Goal: Check status: Verify the current state of an ongoing process or item

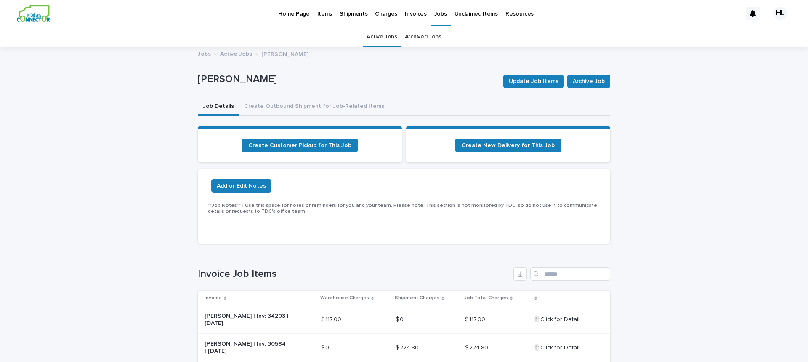
click at [437, 14] on p "Jobs" at bounding box center [441, 9] width 13 height 18
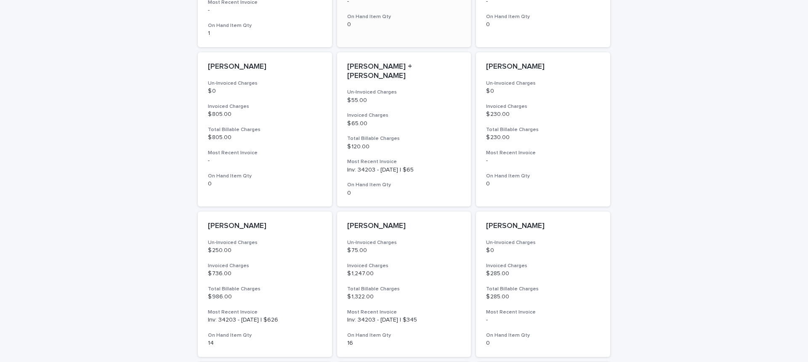
scroll to position [379, 0]
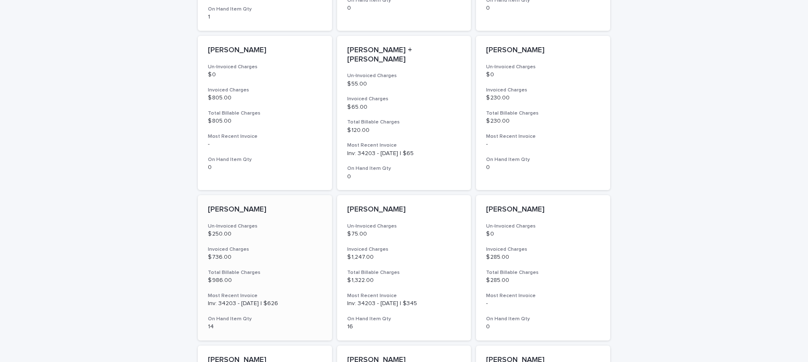
click at [270, 205] on p "[PERSON_NAME]" at bounding box center [265, 209] width 114 height 9
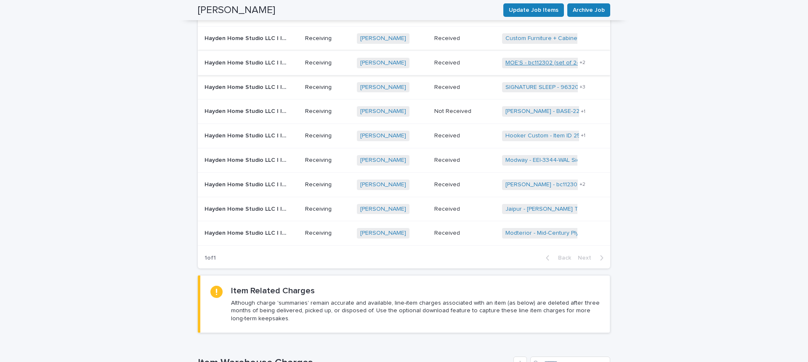
scroll to position [1198, 0]
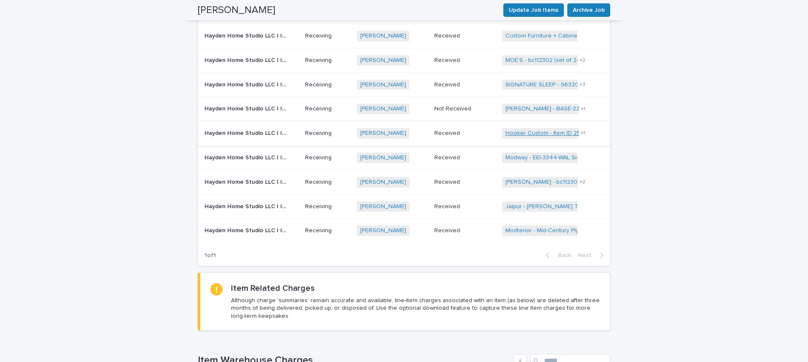
click at [516, 130] on link "Hooker Custom - Item ID 2525 [PERSON_NAME] Host Chair | 75145" at bounding box center [596, 133] width 180 height 7
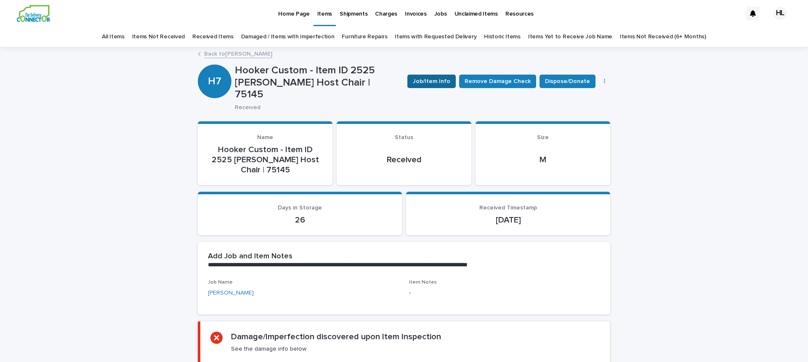
click at [431, 80] on span "Job/Item Info" at bounding box center [431, 81] width 37 height 8
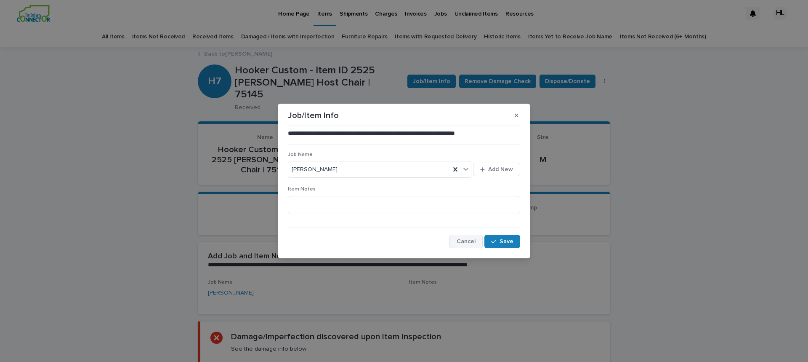
click at [472, 239] on span "Cancel" at bounding box center [466, 241] width 19 height 6
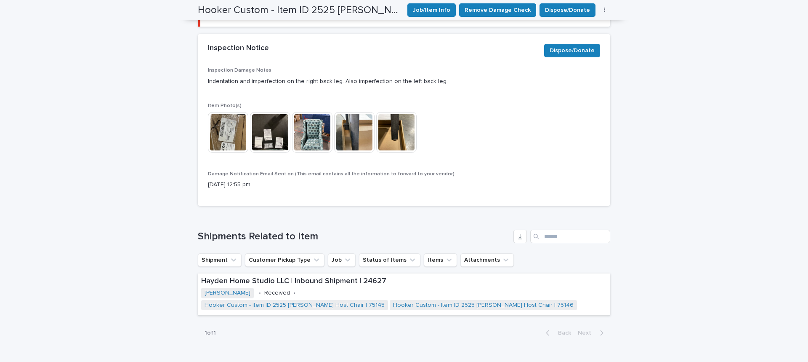
scroll to position [379, 0]
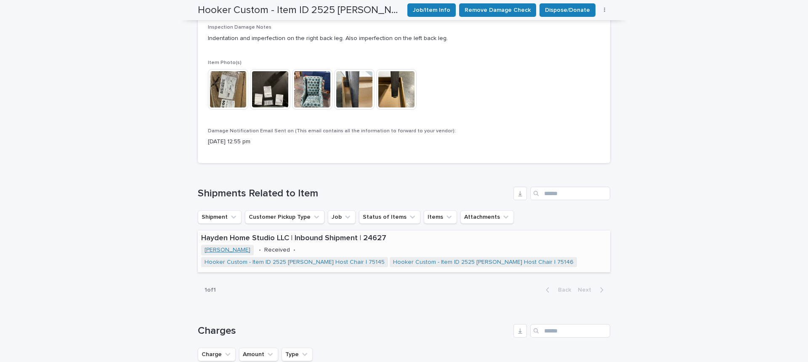
click at [213, 246] on link "[PERSON_NAME]" at bounding box center [228, 249] width 46 height 7
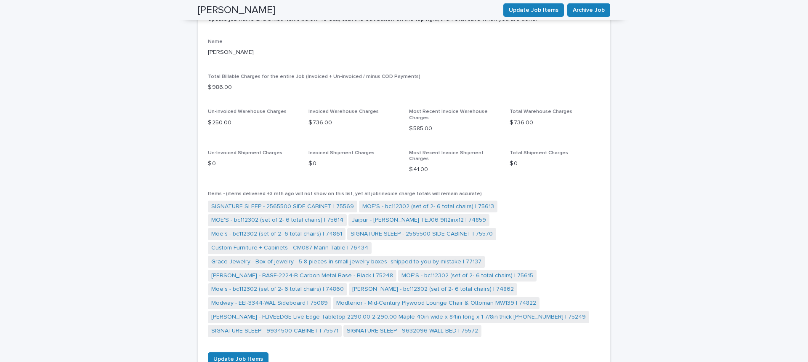
scroll to position [463, 0]
